Goal: Navigation & Orientation: Find specific page/section

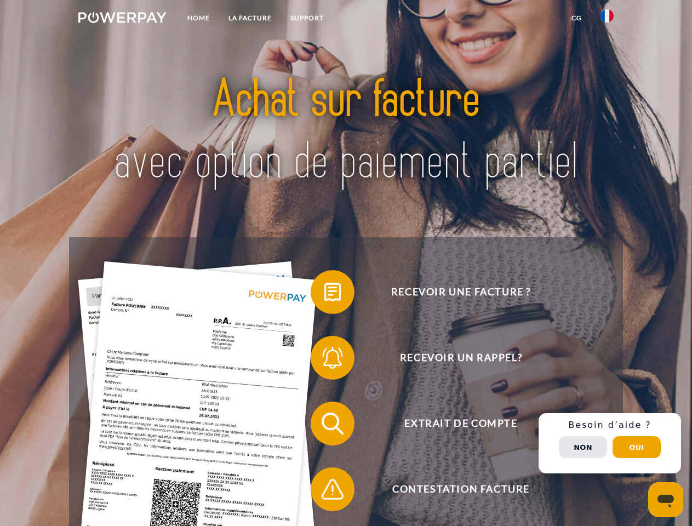
click at [122, 19] on img at bounding box center [122, 17] width 88 height 11
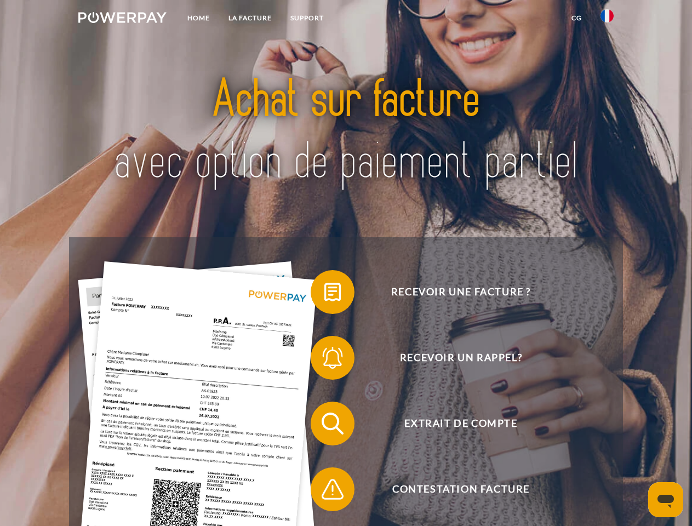
click at [607, 19] on img at bounding box center [606, 15] width 13 height 13
click at [576, 18] on link "CG" at bounding box center [576, 18] width 29 height 20
click at [324, 294] on span at bounding box center [316, 291] width 55 height 55
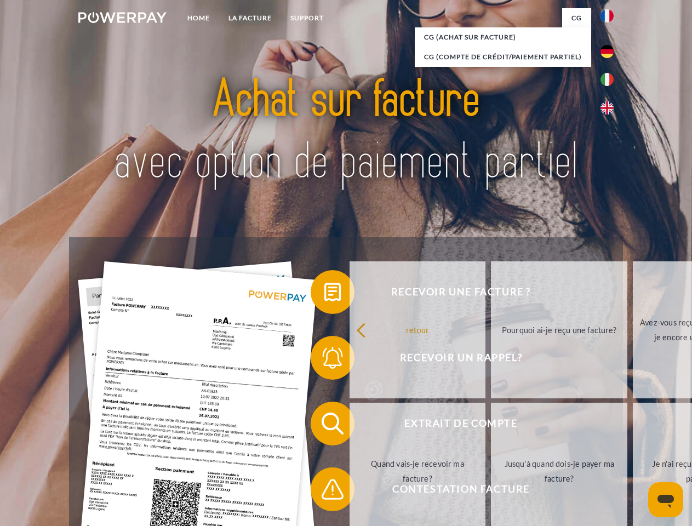
click at [324, 360] on div "Recevoir une facture ? Recevoir un rappel? Extrait de compte retour" at bounding box center [345, 456] width 553 height 438
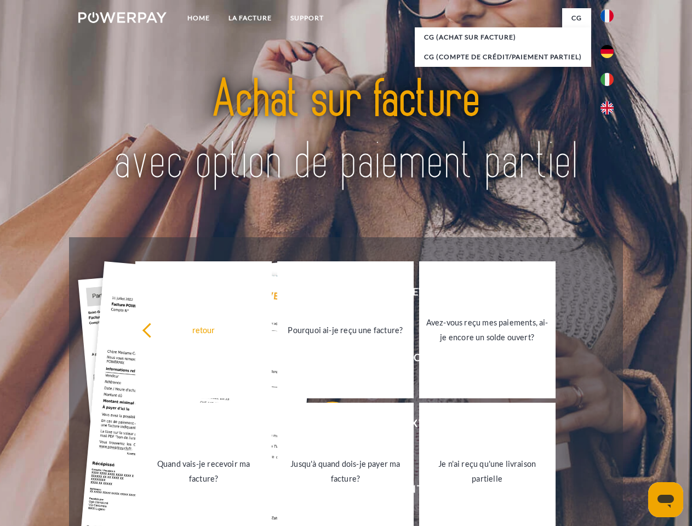
click at [324, 425] on link "Jusqu'à quand dois-je payer ma facture?" at bounding box center [345, 470] width 136 height 137
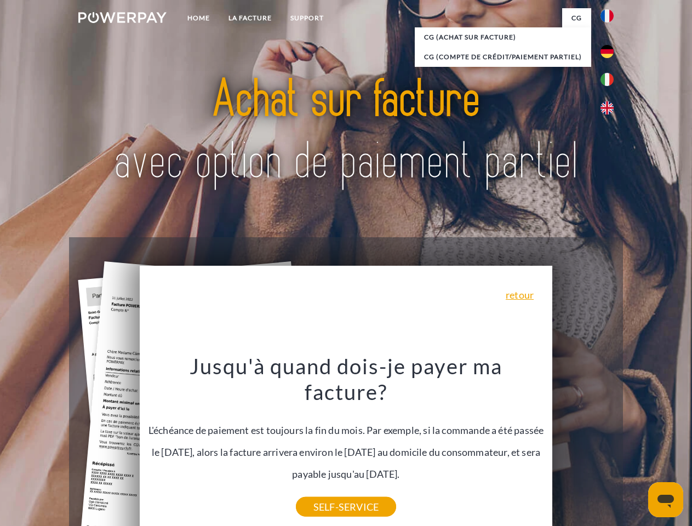
click at [609, 443] on div "Recevoir une facture ? Recevoir un rappel? Extrait de compte retour" at bounding box center [345, 456] width 553 height 438
click at [583, 445] on span "Extrait de compte" at bounding box center [460, 423] width 268 height 44
click at [636, 447] on header "Home LA FACTURE Support" at bounding box center [346, 378] width 692 height 756
